Goal: Navigation & Orientation: Find specific page/section

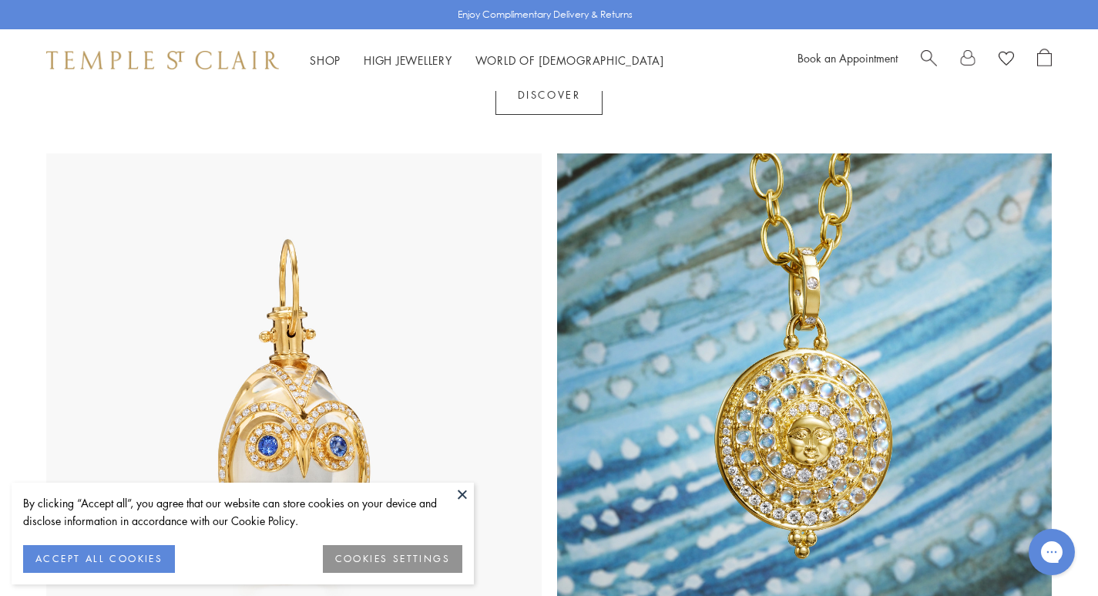
scroll to position [1084, 0]
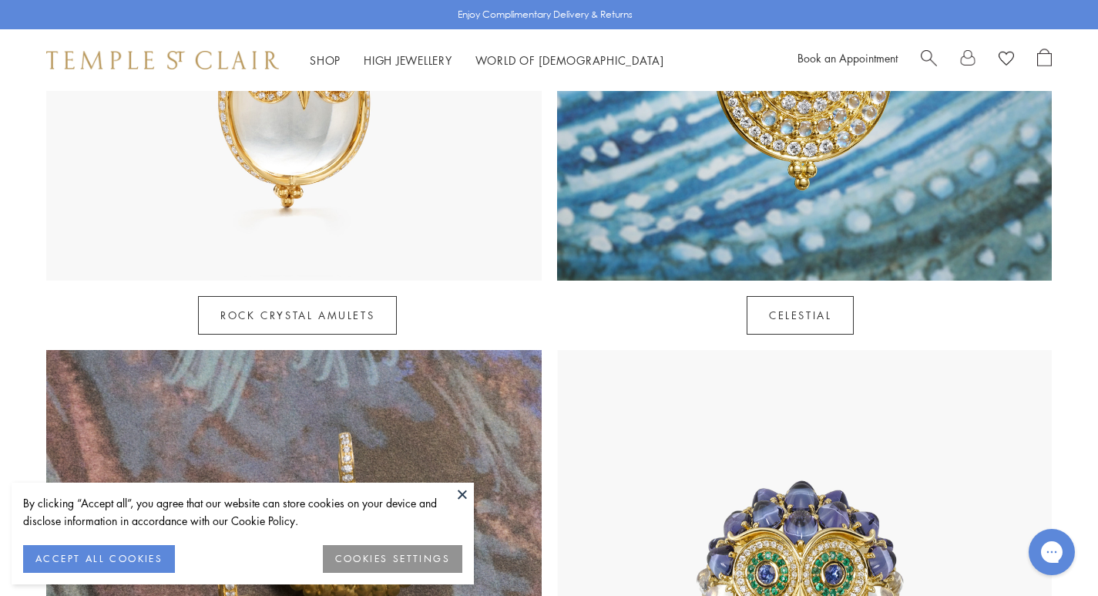
click at [460, 492] on button at bounding box center [462, 493] width 23 height 23
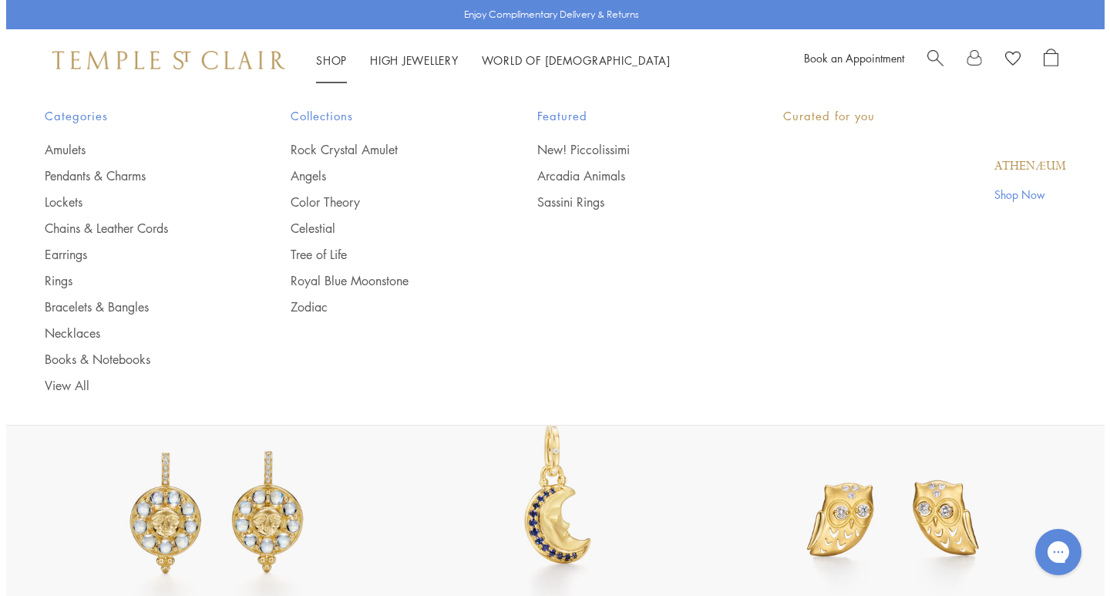
scroll to position [1728, 0]
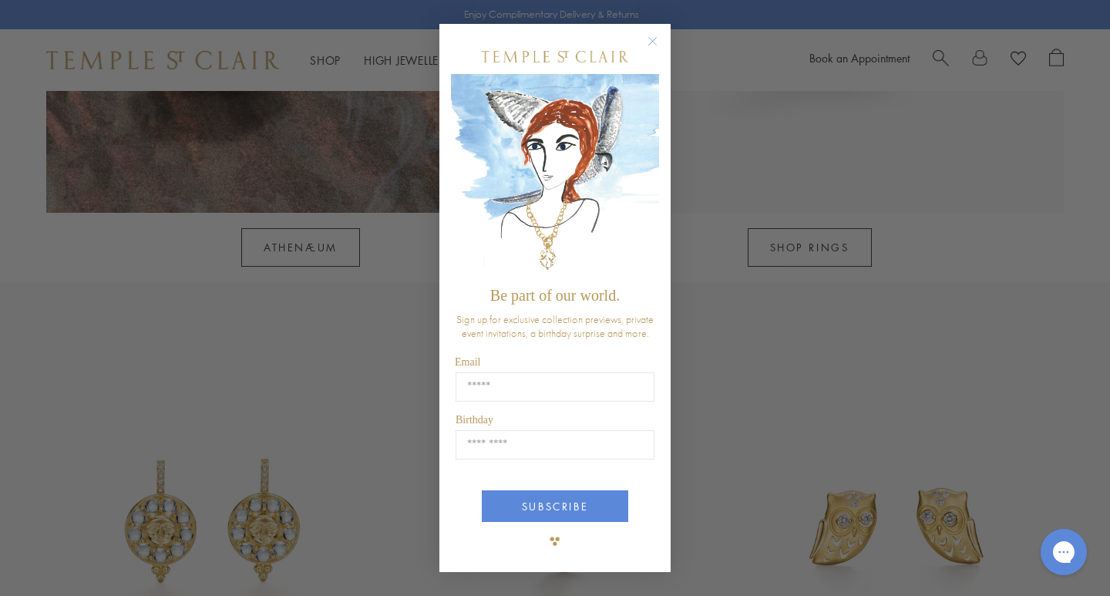
click at [654, 35] on circle "Close dialog" at bounding box center [653, 41] width 18 height 18
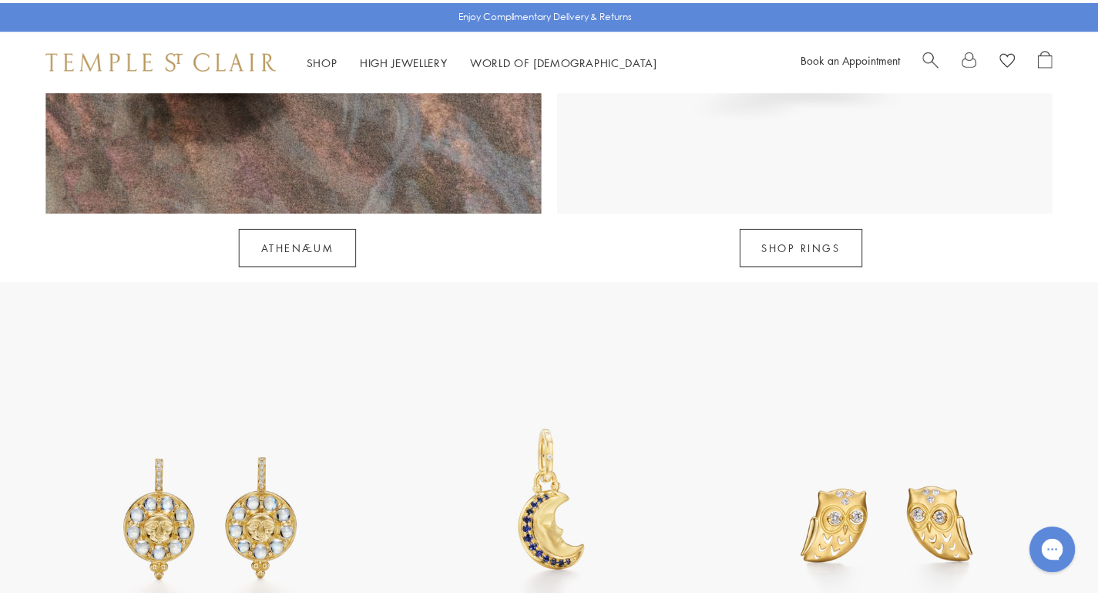
scroll to position [1722, 0]
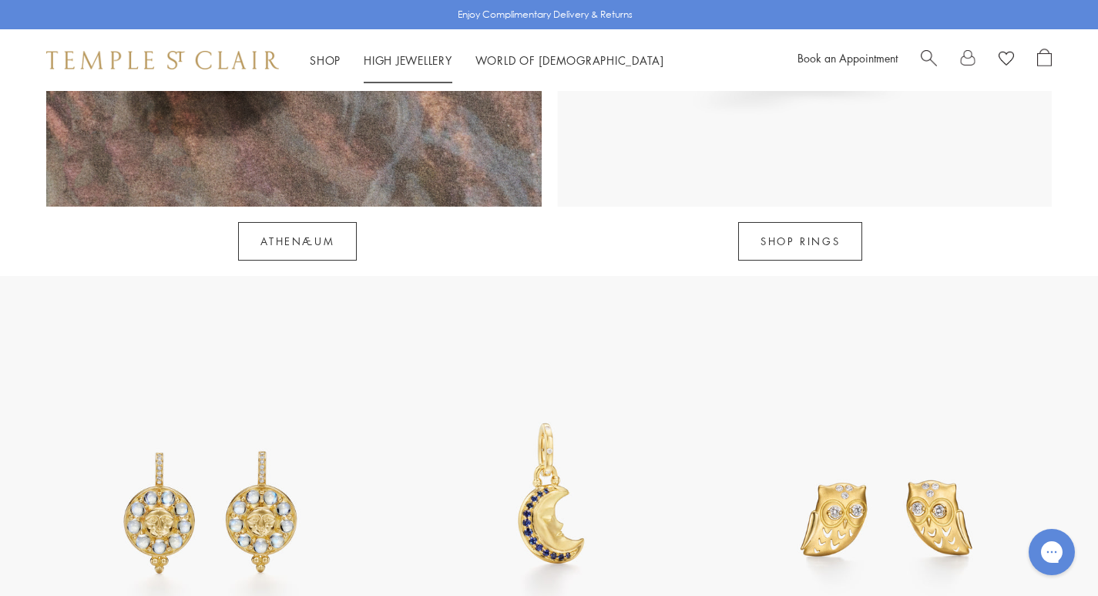
click at [427, 58] on link "High Jewellery High Jewellery" at bounding box center [408, 59] width 89 height 15
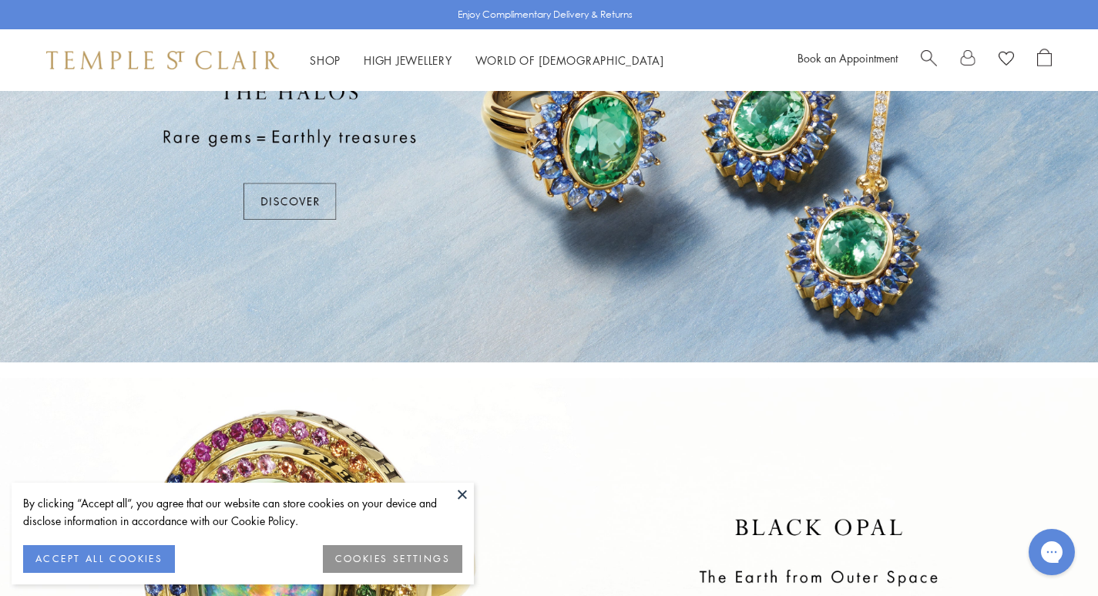
scroll to position [398, 0]
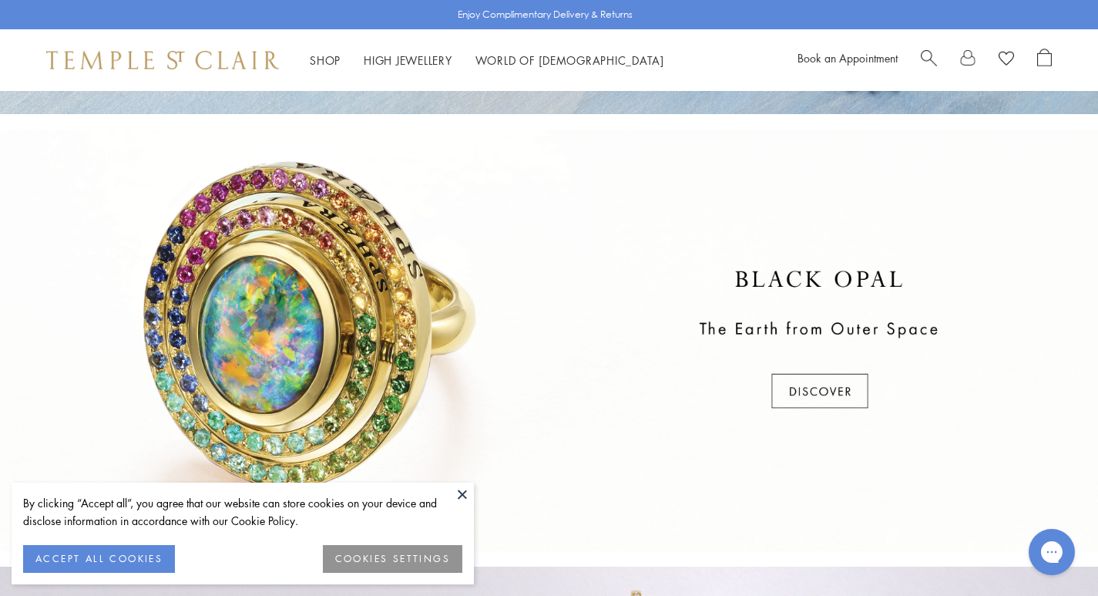
click at [457, 492] on button at bounding box center [462, 493] width 23 height 23
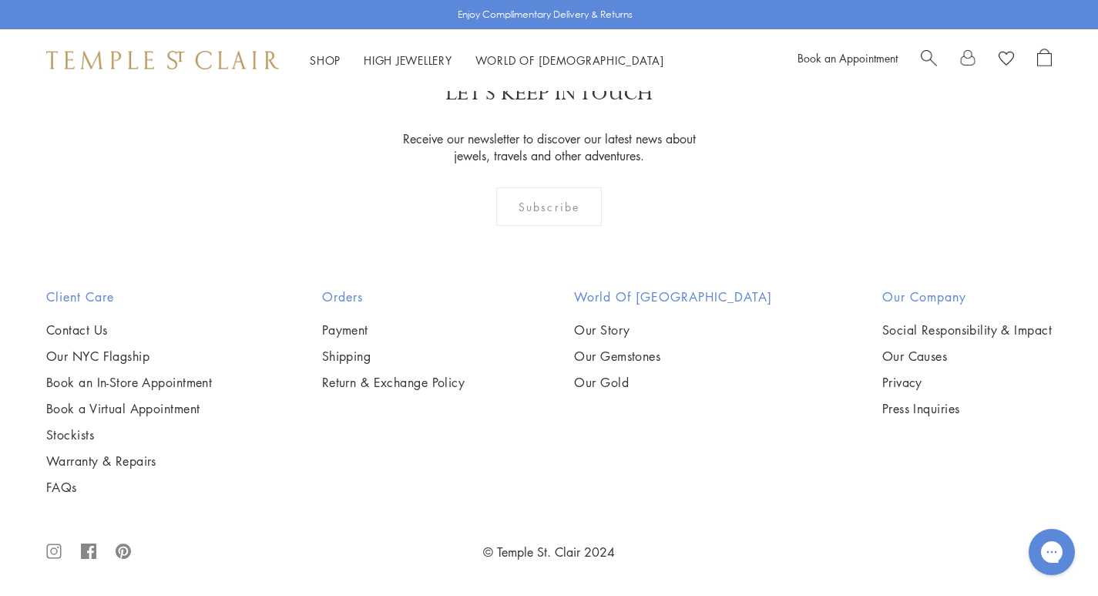
scroll to position [1440, 0]
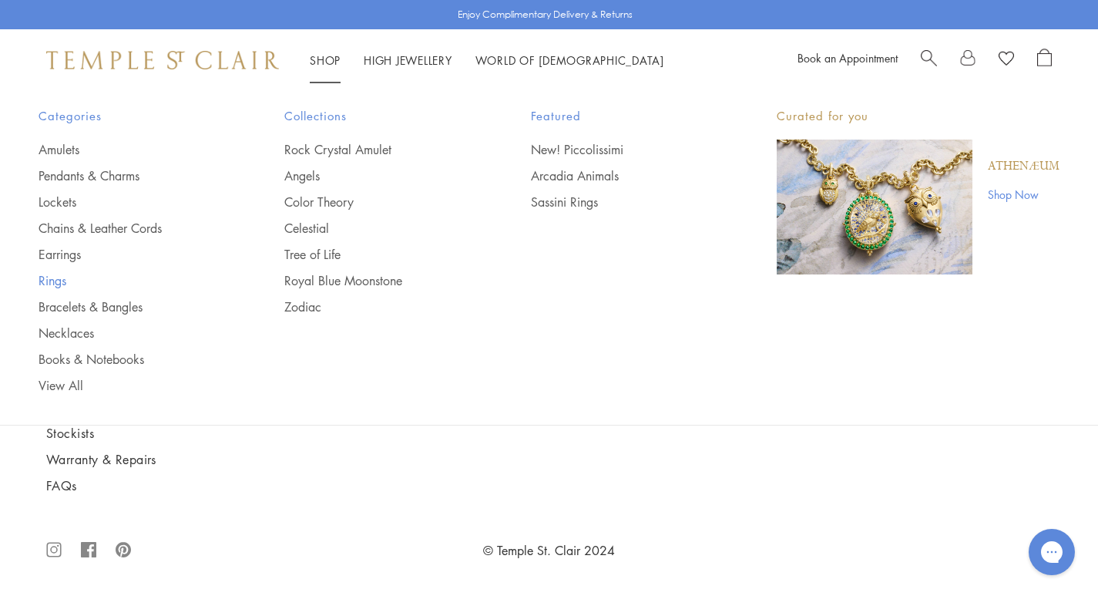
click at [67, 279] on link "Rings" at bounding box center [131, 280] width 184 height 17
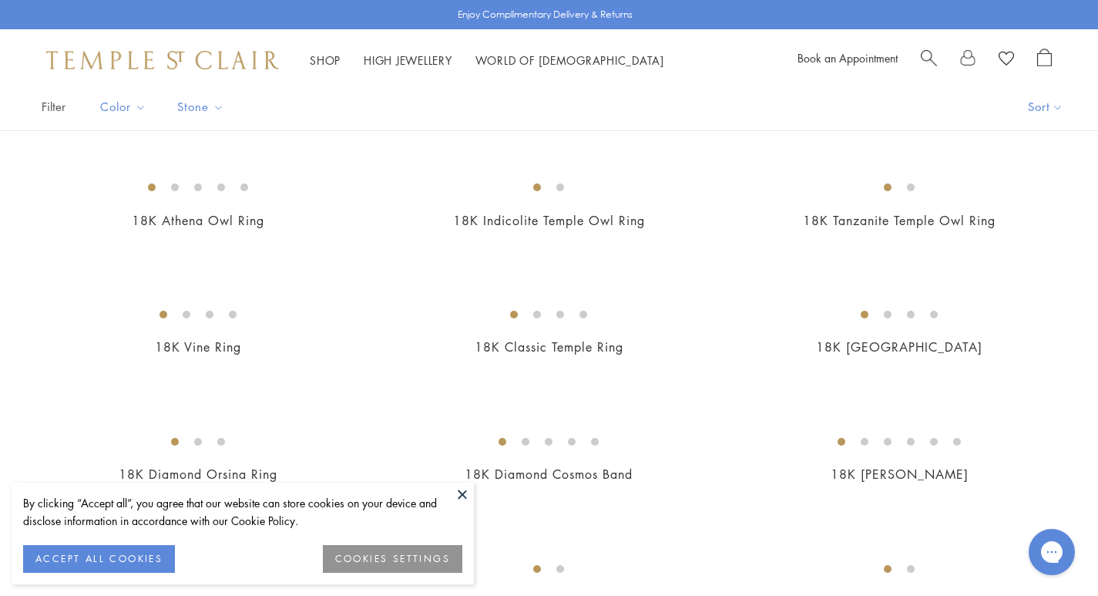
scroll to position [415, 0]
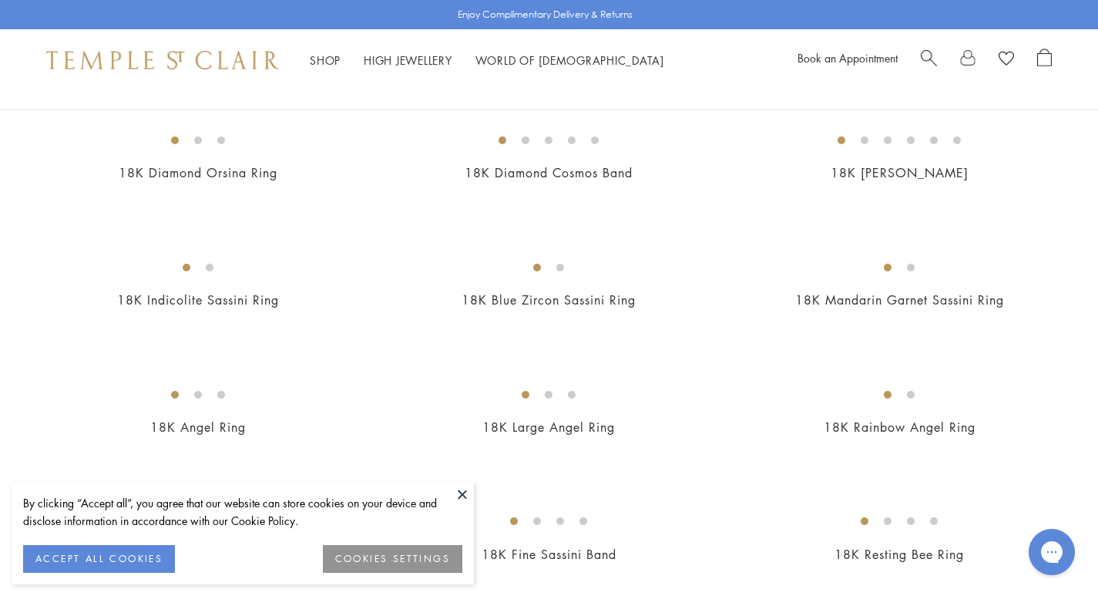
click at [460, 492] on button at bounding box center [462, 493] width 23 height 23
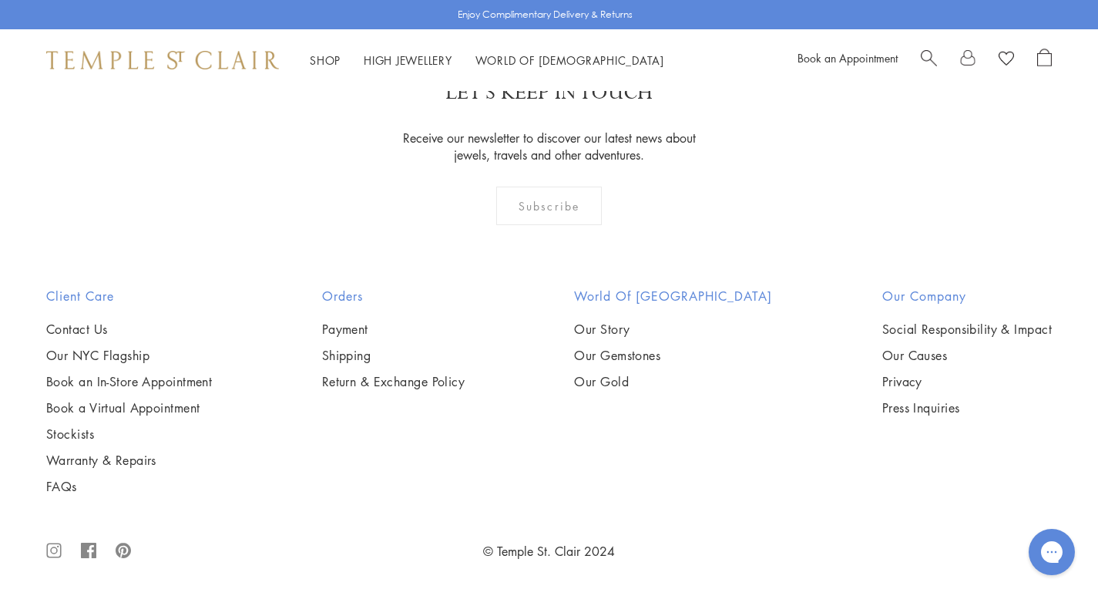
scroll to position [6615, 0]
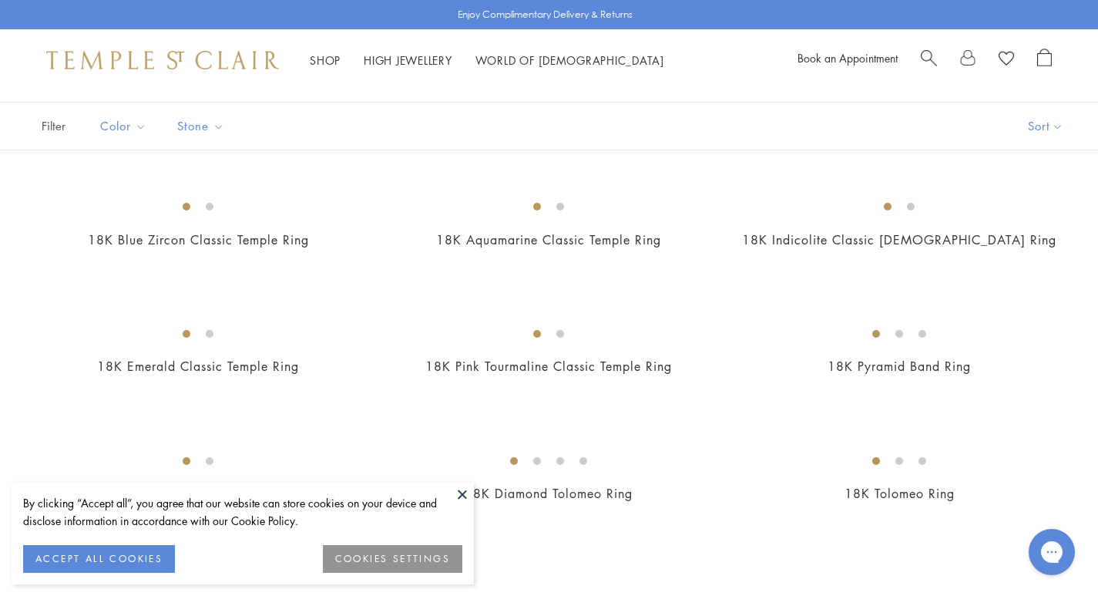
scroll to position [169, 0]
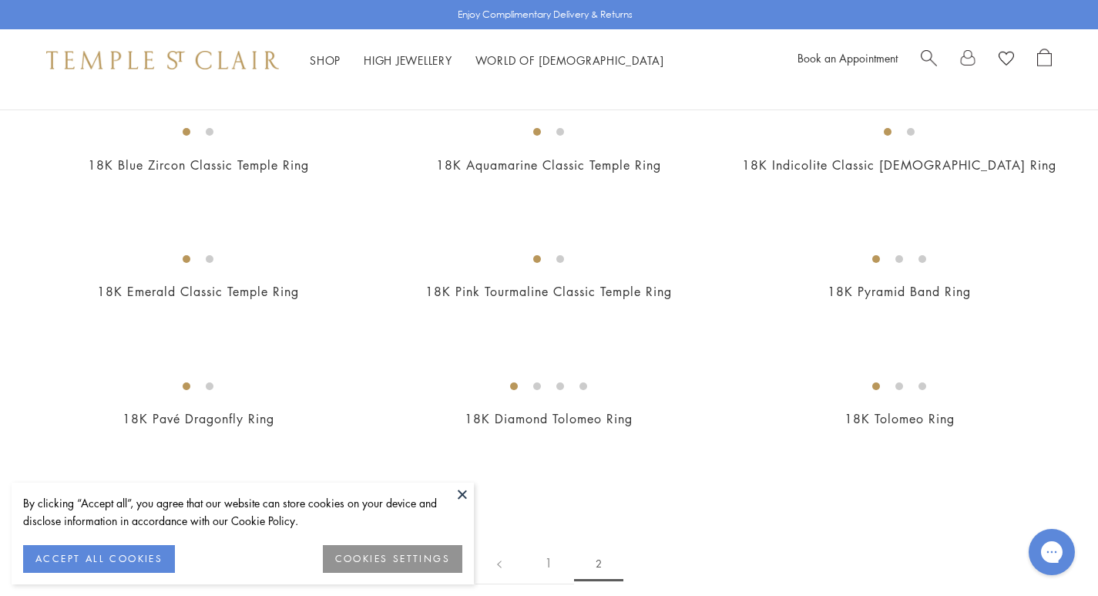
click at [457, 492] on button at bounding box center [462, 493] width 23 height 23
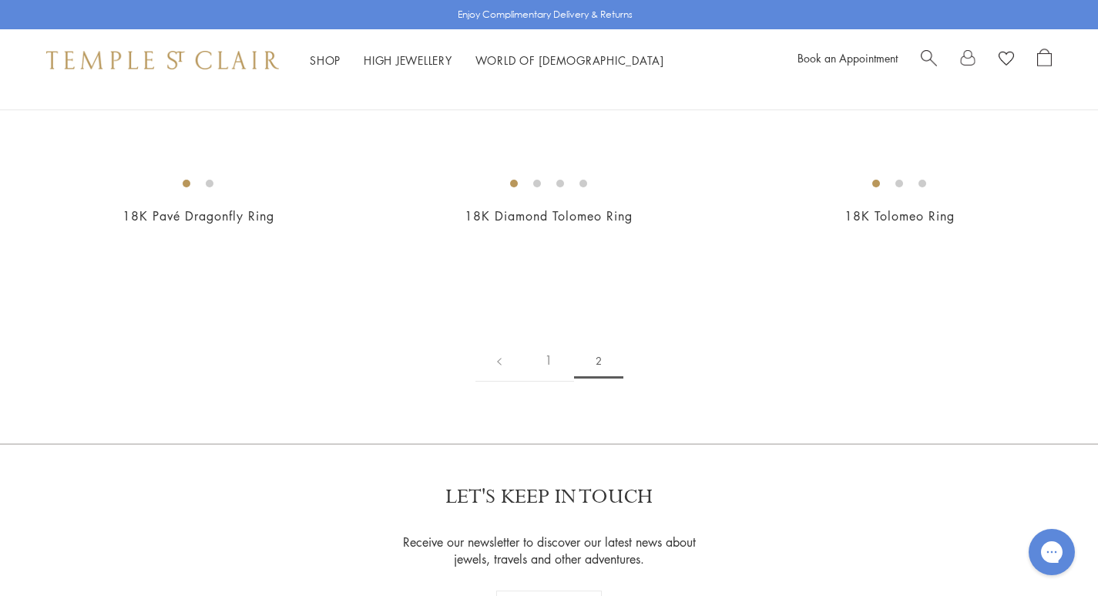
scroll to position [0, 0]
